Goal: Information Seeking & Learning: Compare options

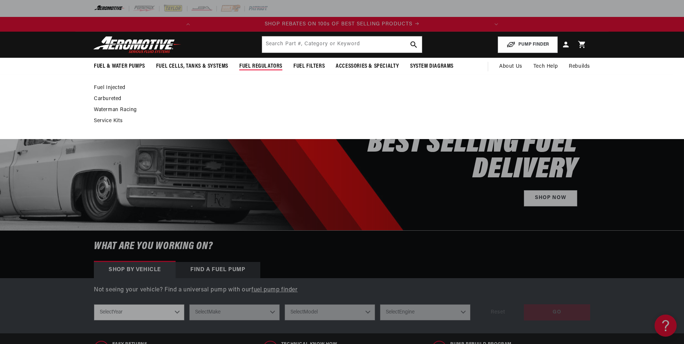
click at [112, 86] on link "Fuel Injected" at bounding box center [338, 88] width 489 height 7
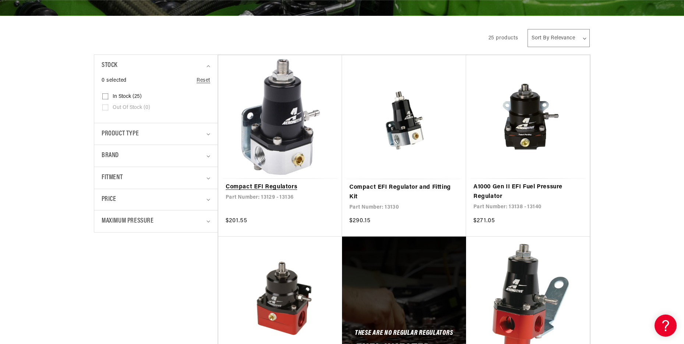
scroll to position [0, 291]
click at [266, 186] on link "Compact EFI Regulators" at bounding box center [280, 187] width 109 height 10
click at [258, 186] on link "Compact EFI Regulators" at bounding box center [280, 187] width 109 height 10
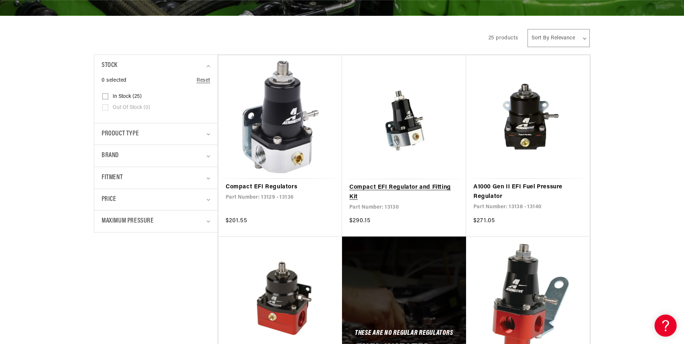
scroll to position [0, 0]
click at [437, 186] on link "Compact EFI Regulator and Fitting Kit" at bounding box center [403, 192] width 109 height 19
click at [488, 189] on link "A1000 Gen II EFI Fuel Pressure Regulator" at bounding box center [527, 191] width 109 height 19
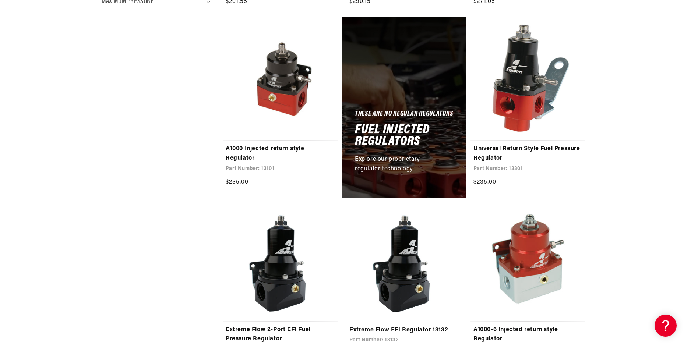
scroll to position [368, 0]
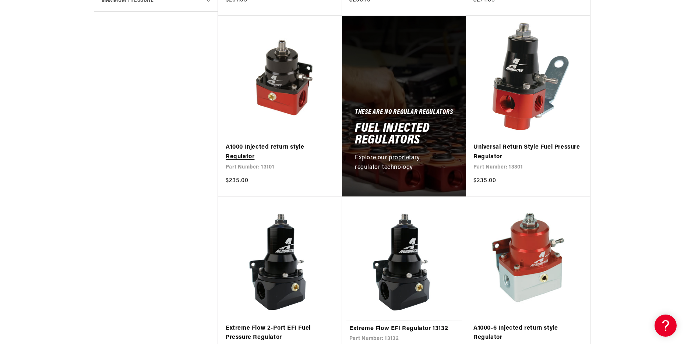
click at [240, 147] on link "A1000 Injected return style Regulator" at bounding box center [280, 152] width 109 height 19
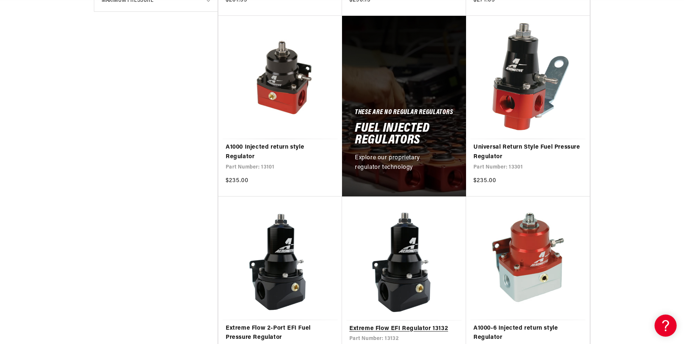
scroll to position [0, 291]
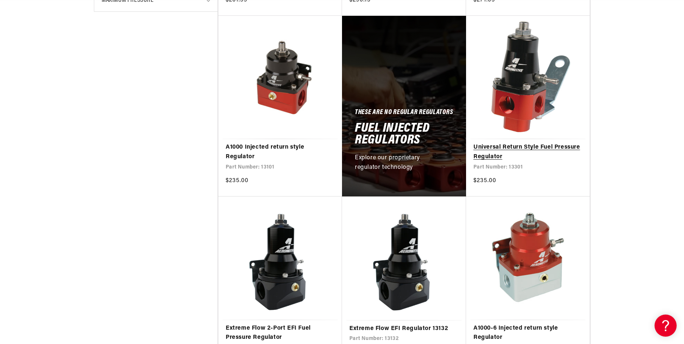
click at [507, 147] on link "Universal Return Style Fuel Pressure Regulator" at bounding box center [527, 152] width 109 height 19
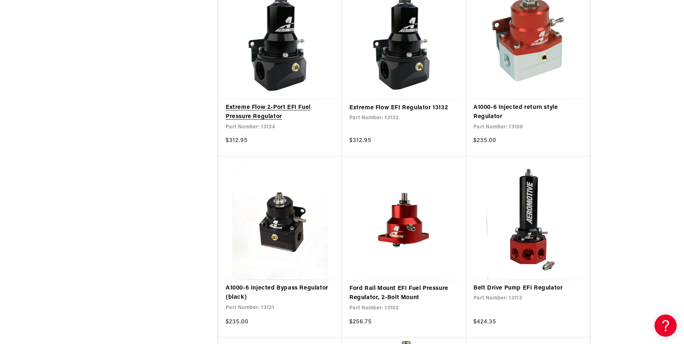
click at [241, 113] on link "Extreme Flow 2-Port EFI Fuel Pressure Regulator" at bounding box center [280, 112] width 109 height 19
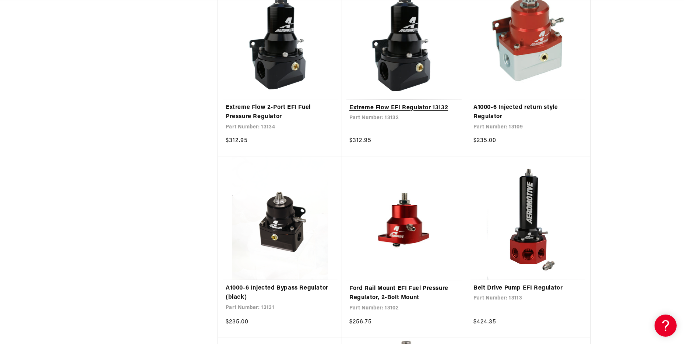
scroll to position [0, 0]
click at [375, 106] on link "Extreme Flow EFI Regulator 13132" at bounding box center [403, 108] width 109 height 10
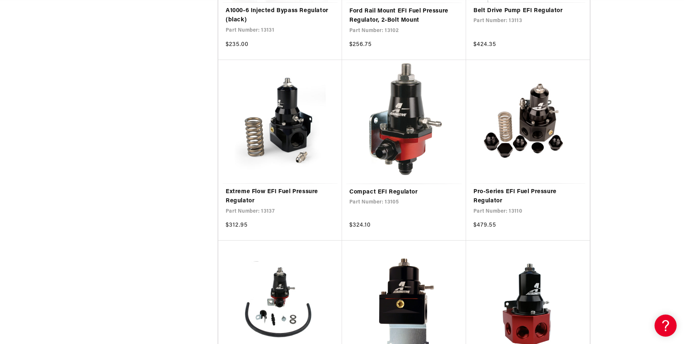
scroll to position [883, 0]
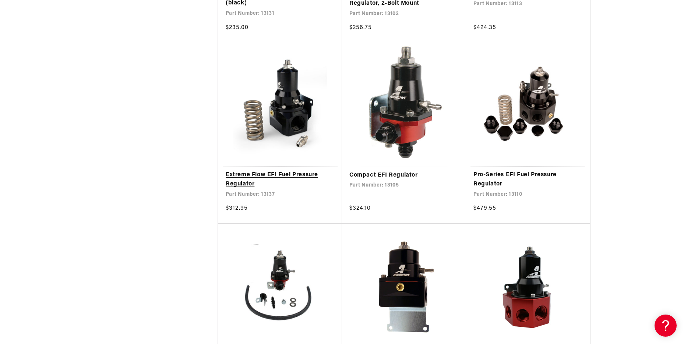
click at [291, 173] on link "Extreme Flow EFI Fuel Pressure Regulator" at bounding box center [280, 179] width 109 height 19
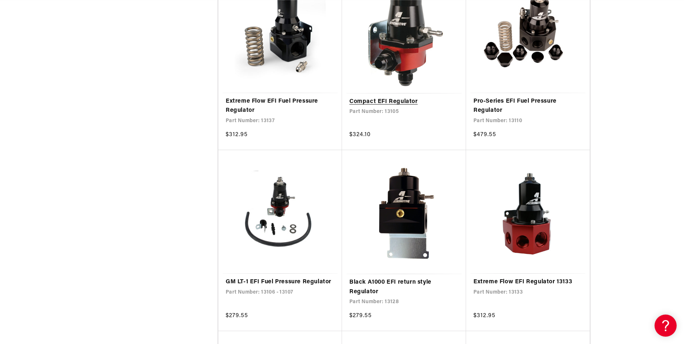
click at [392, 99] on link "Compact EFI Regulator" at bounding box center [403, 102] width 109 height 10
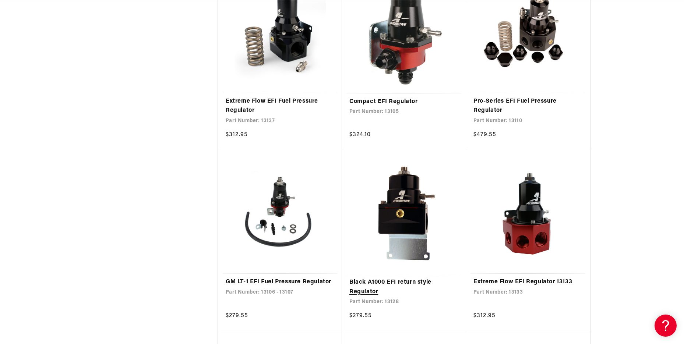
scroll to position [0, 291]
click at [365, 280] on link "Black A1000 EFI return style Regulator" at bounding box center [403, 287] width 109 height 19
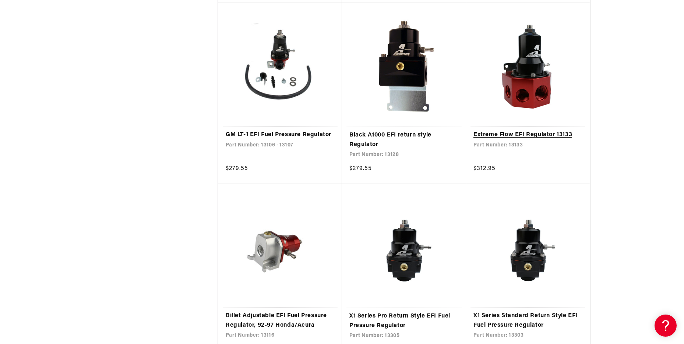
click at [534, 132] on link "Extreme Flow EFI Regulator 13133" at bounding box center [527, 135] width 109 height 10
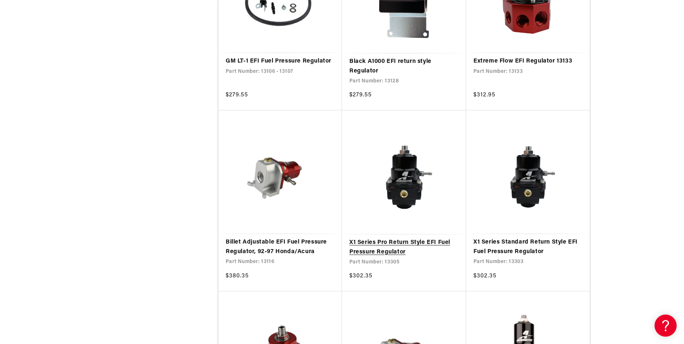
click at [383, 248] on link "X1 Series Pro Return Style EFI Fuel Pressure Regulator" at bounding box center [403, 247] width 109 height 19
click at [491, 240] on link "X1 Series Standard Return Style EFI Fuel Pressure Regulator" at bounding box center [527, 247] width 109 height 19
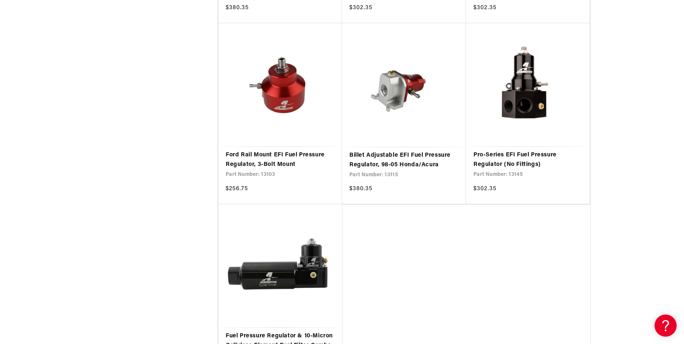
scroll to position [1472, 0]
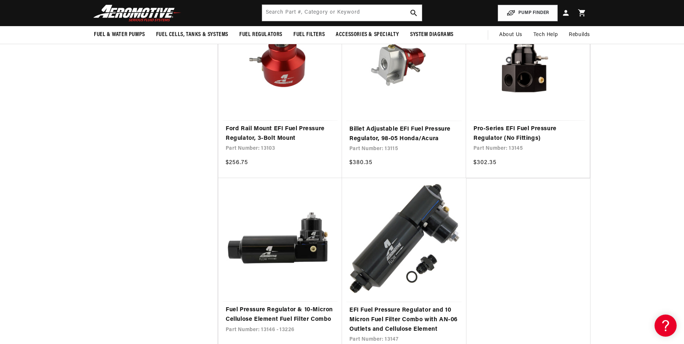
scroll to position [1398, 0]
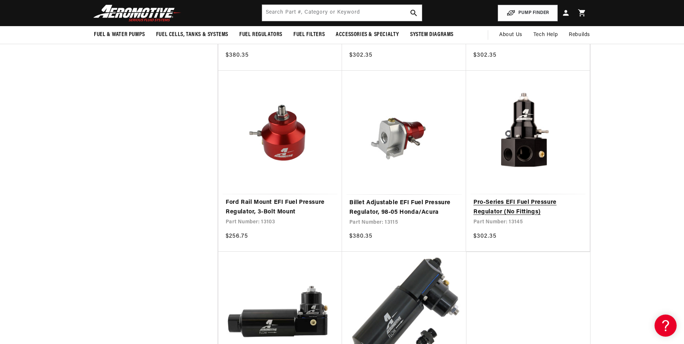
click at [500, 201] on link "Pro-Series EFI Fuel Pressure Regulator (No Fittings)" at bounding box center [527, 207] width 109 height 19
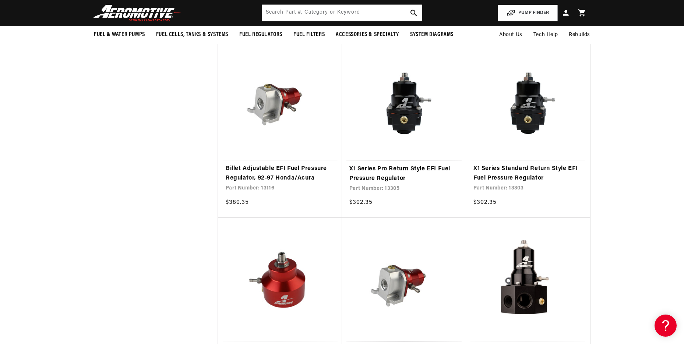
scroll to position [0, 291]
click at [364, 176] on link "X1 Series Pro Return Style EFI Fuel Pressure Regulator" at bounding box center [403, 173] width 109 height 19
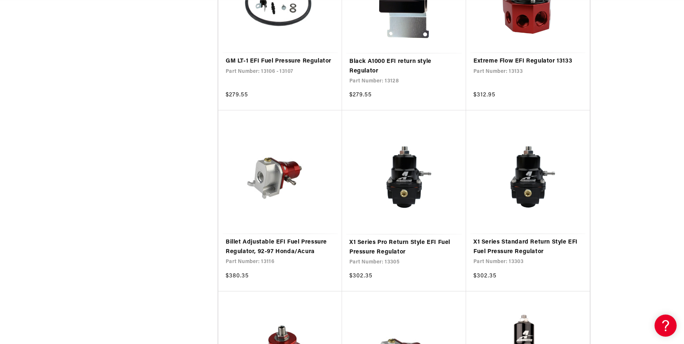
scroll to position [0, 0]
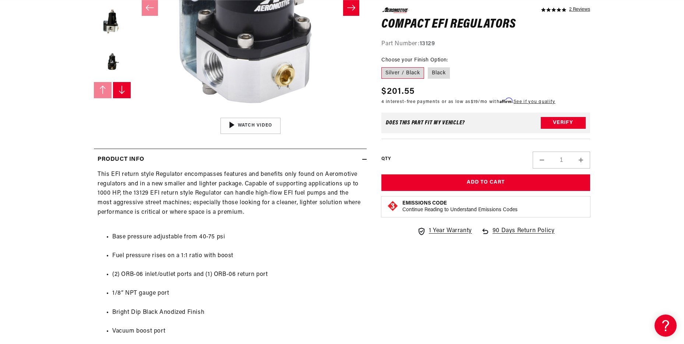
scroll to position [0, 291]
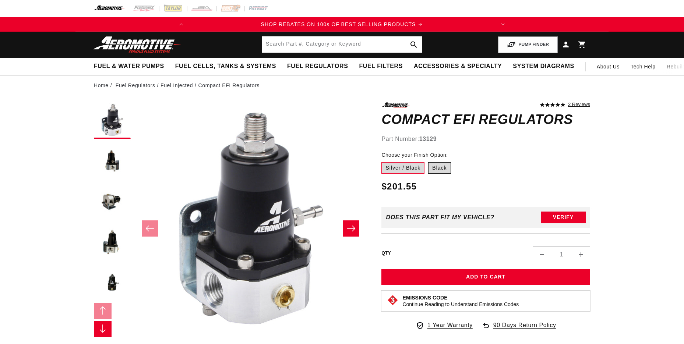
click at [441, 167] on label "Black" at bounding box center [439, 168] width 22 height 12
click at [428, 161] on input "Black" at bounding box center [428, 161] width 0 height 0
radio input "true"
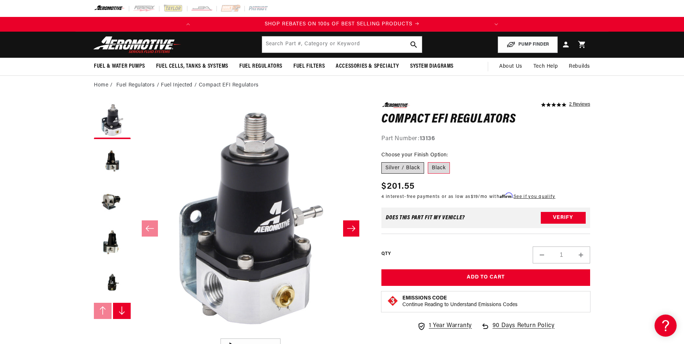
click at [399, 169] on label "Silver / Black" at bounding box center [402, 168] width 43 height 12
click at [383, 161] on input "Silver / Black" at bounding box center [383, 161] width 0 height 0
radio input "true"
click at [437, 163] on label "Black" at bounding box center [439, 168] width 22 height 12
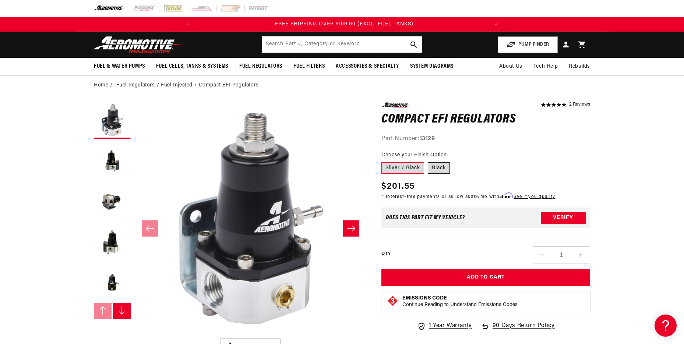
click at [428, 161] on input "Black" at bounding box center [428, 161] width 0 height 0
radio input "true"
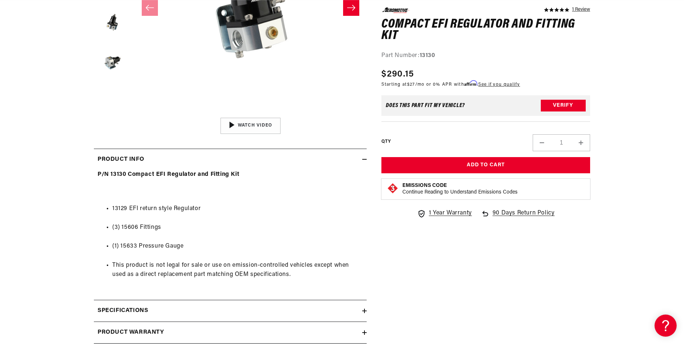
click at [368, 309] on div "5.0 star rating 1 Review Compact EFI Regulator and Fitting Kit Compact EFI Regu…" at bounding box center [477, 138] width 223 height 512
click at [363, 310] on icon at bounding box center [364, 311] width 4 height 4
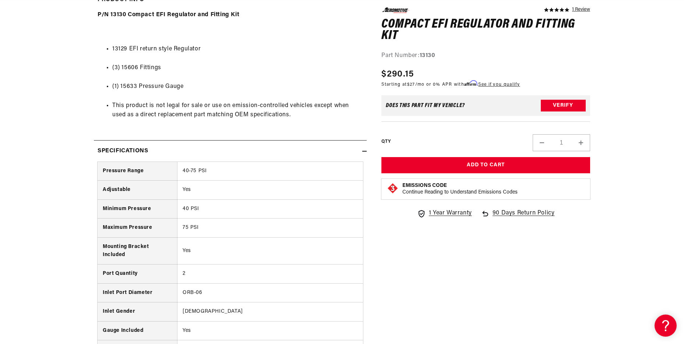
scroll to position [442, 0]
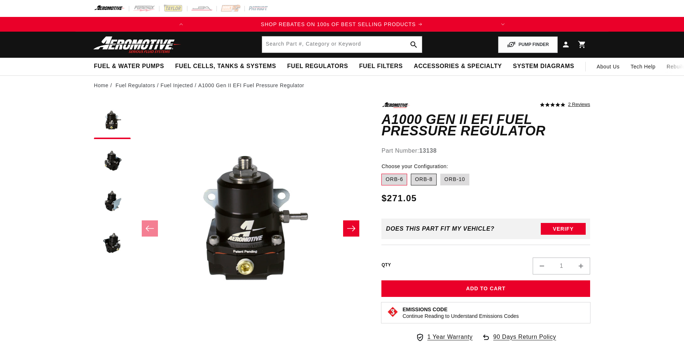
click at [425, 181] on label "ORB-8" at bounding box center [424, 180] width 26 height 12
click at [411, 173] on input "ORB-8" at bounding box center [411, 172] width 0 height 0
radio input "true"
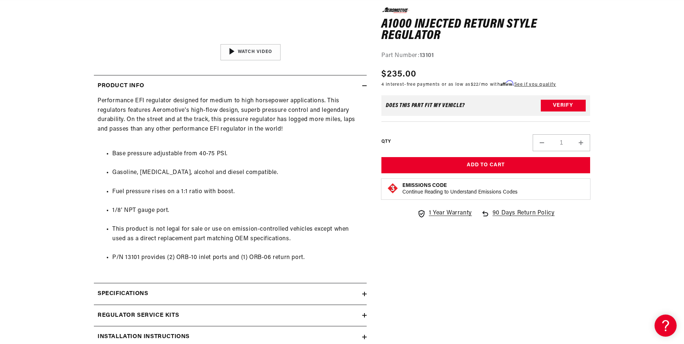
scroll to position [0, 291]
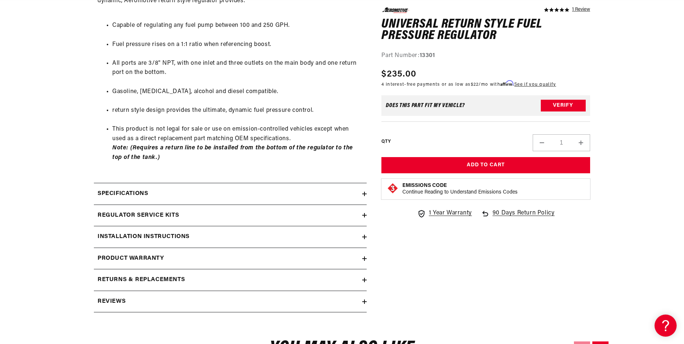
click at [364, 194] on icon at bounding box center [364, 194] width 4 height 0
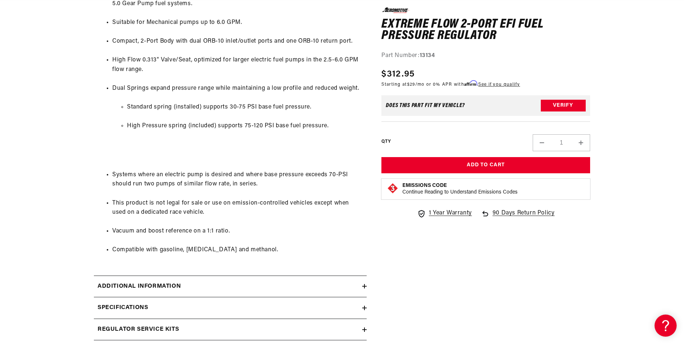
scroll to position [442, 0]
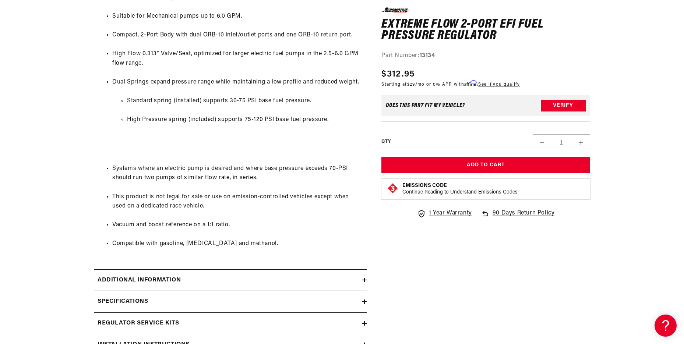
click at [358, 298] on div "Specifications" at bounding box center [228, 302] width 268 height 10
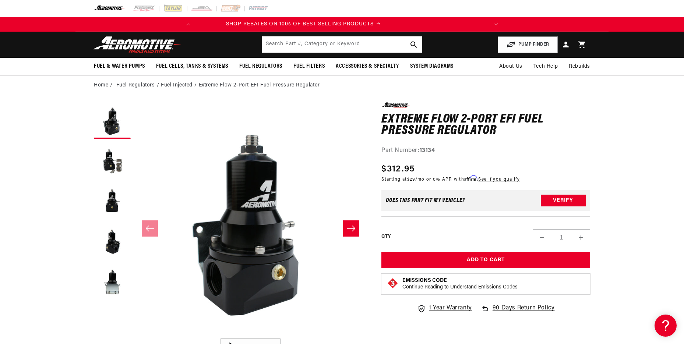
scroll to position [0, 0]
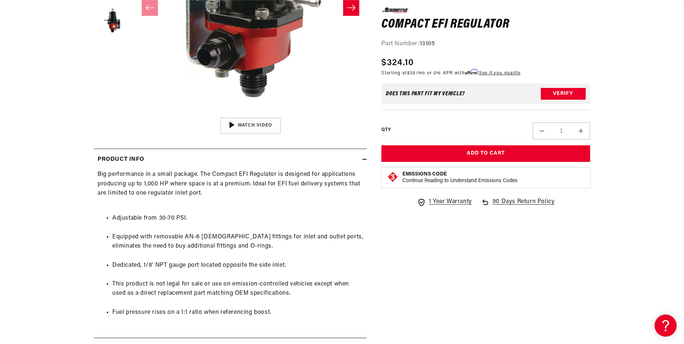
scroll to position [0, 291]
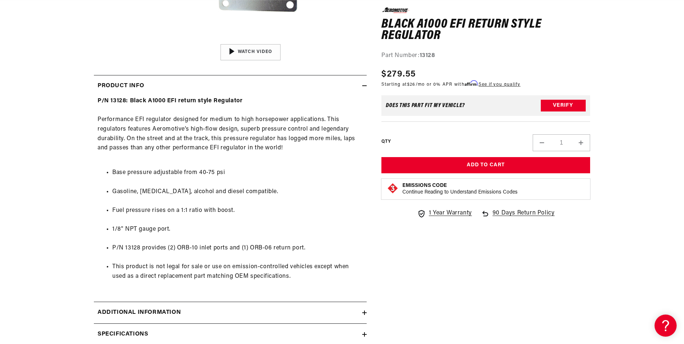
scroll to position [0, 164]
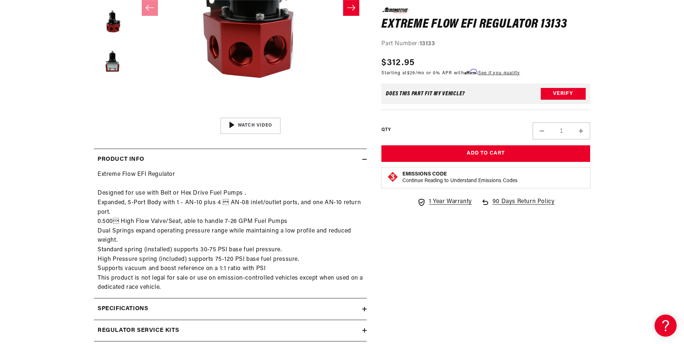
scroll to position [0, 291]
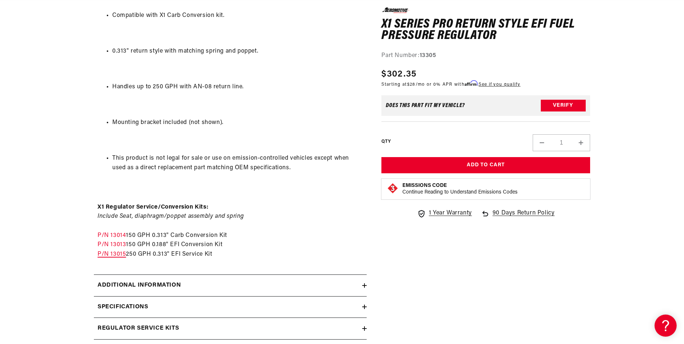
scroll to position [0, 291]
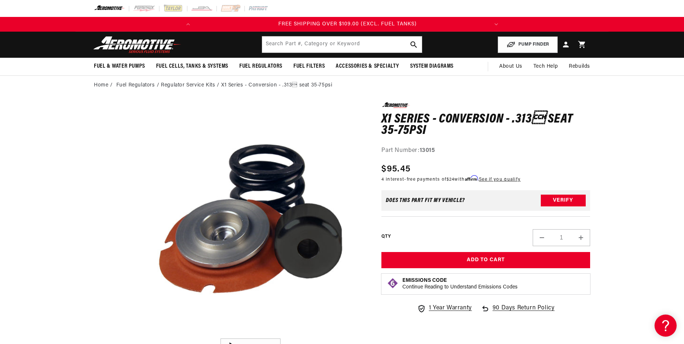
scroll to position [0, 291]
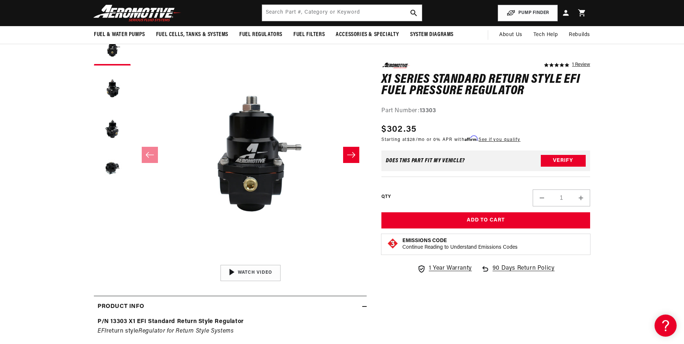
scroll to position [0, 291]
